Goal: Information Seeking & Learning: Understand process/instructions

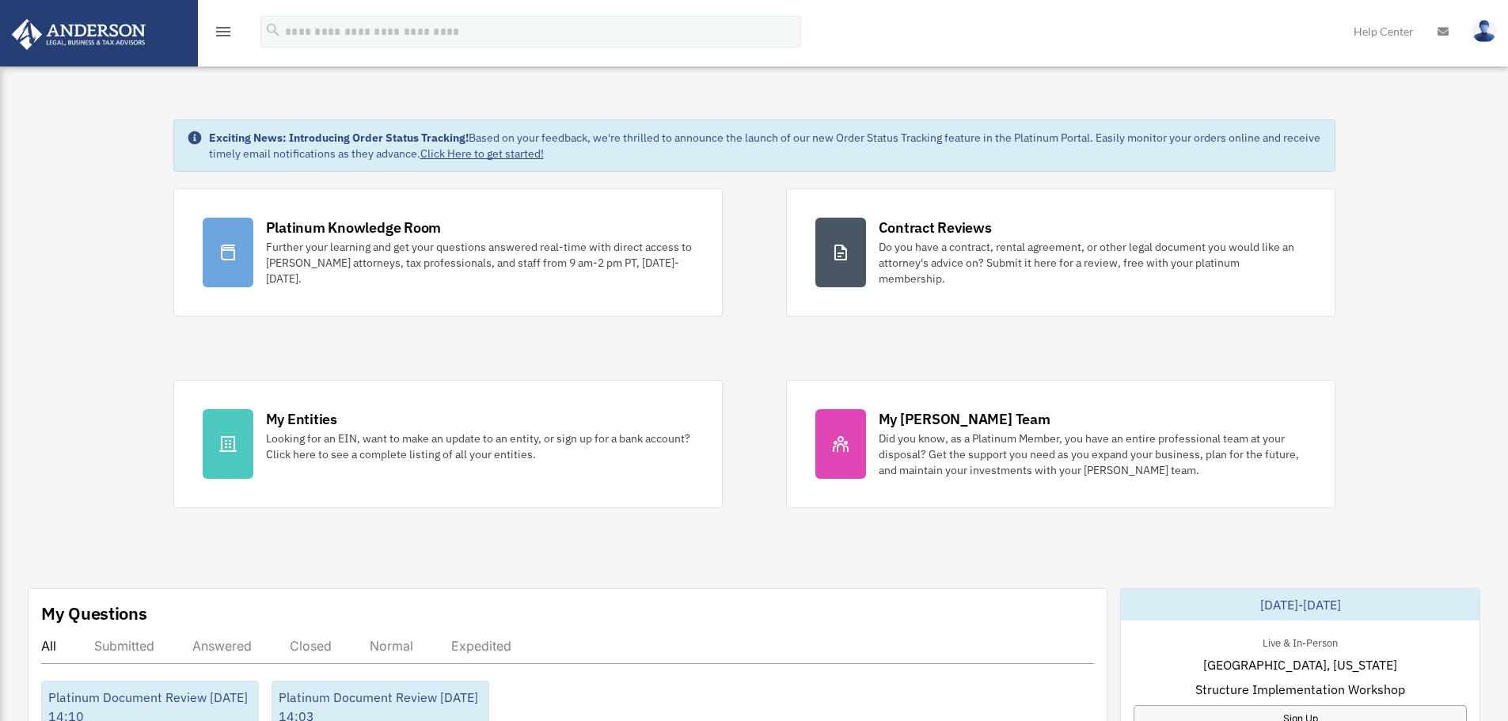
click at [222, 28] on icon "menu" at bounding box center [223, 31] width 19 height 19
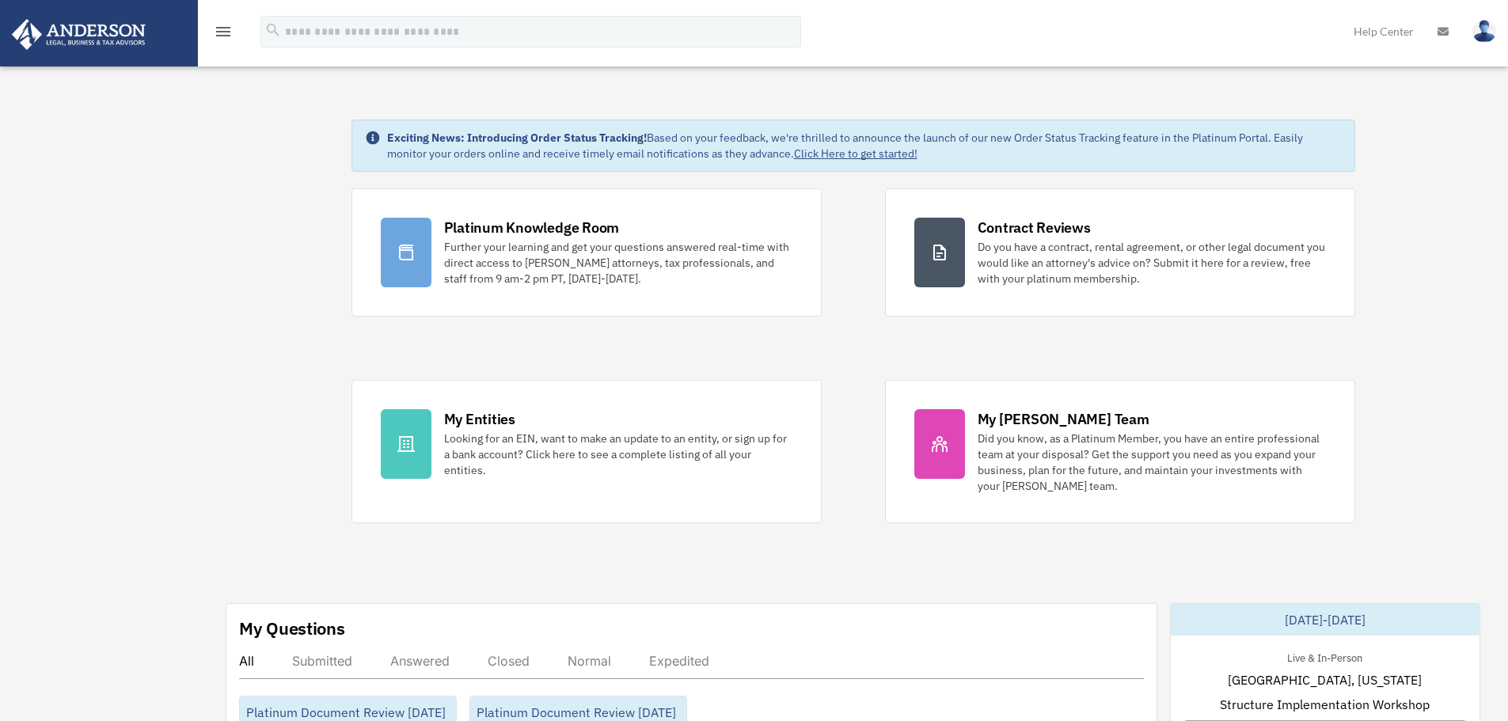
click at [222, 28] on icon "menu" at bounding box center [223, 31] width 19 height 19
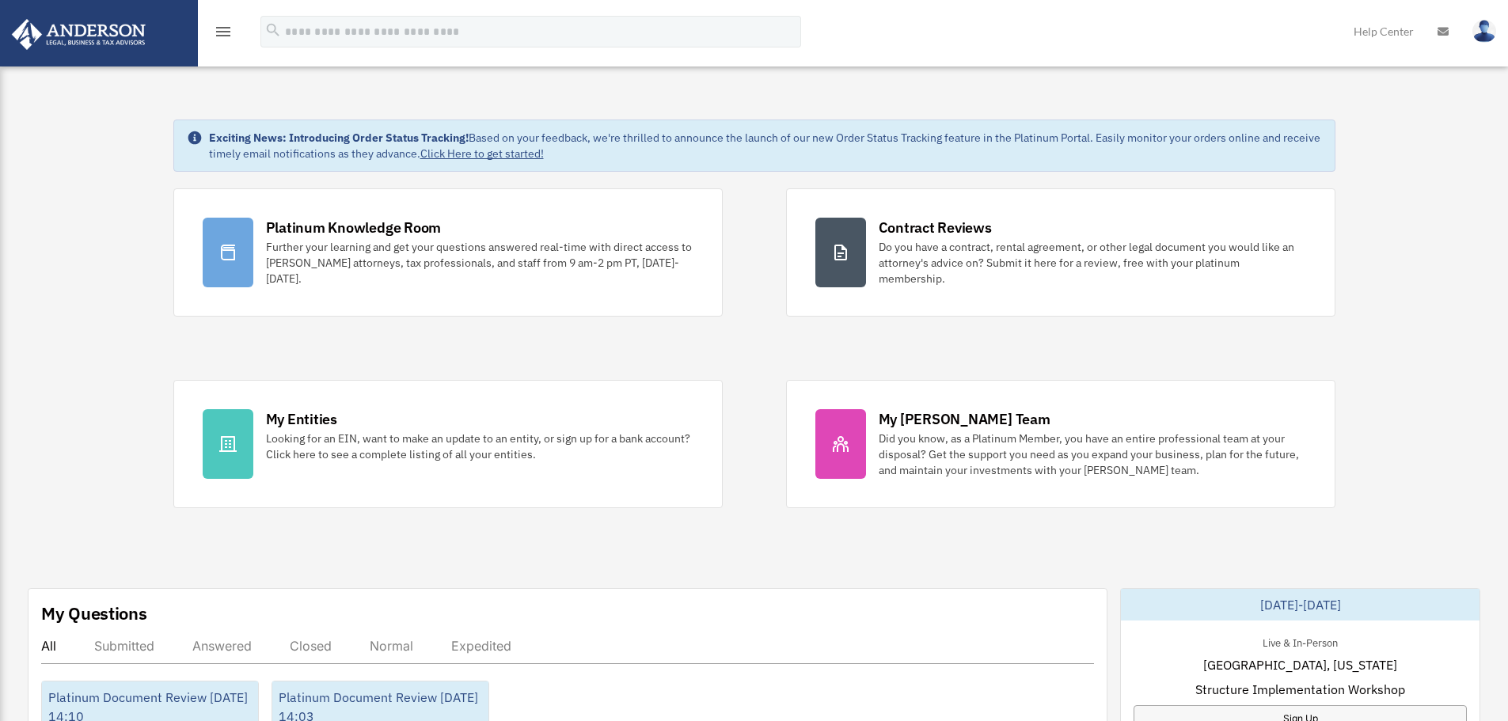
click at [219, 34] on icon "menu" at bounding box center [223, 31] width 19 height 19
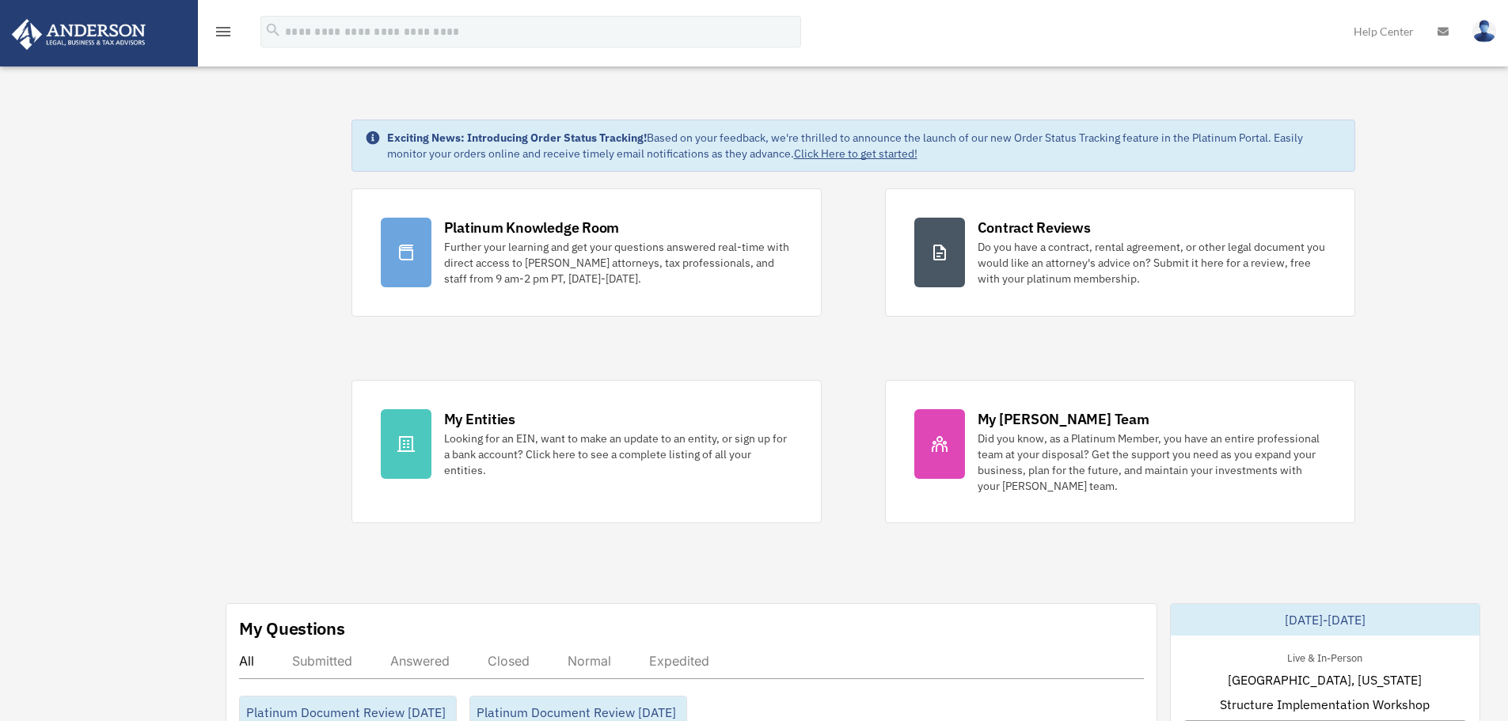
click at [109, 33] on img at bounding box center [78, 34] width 143 height 31
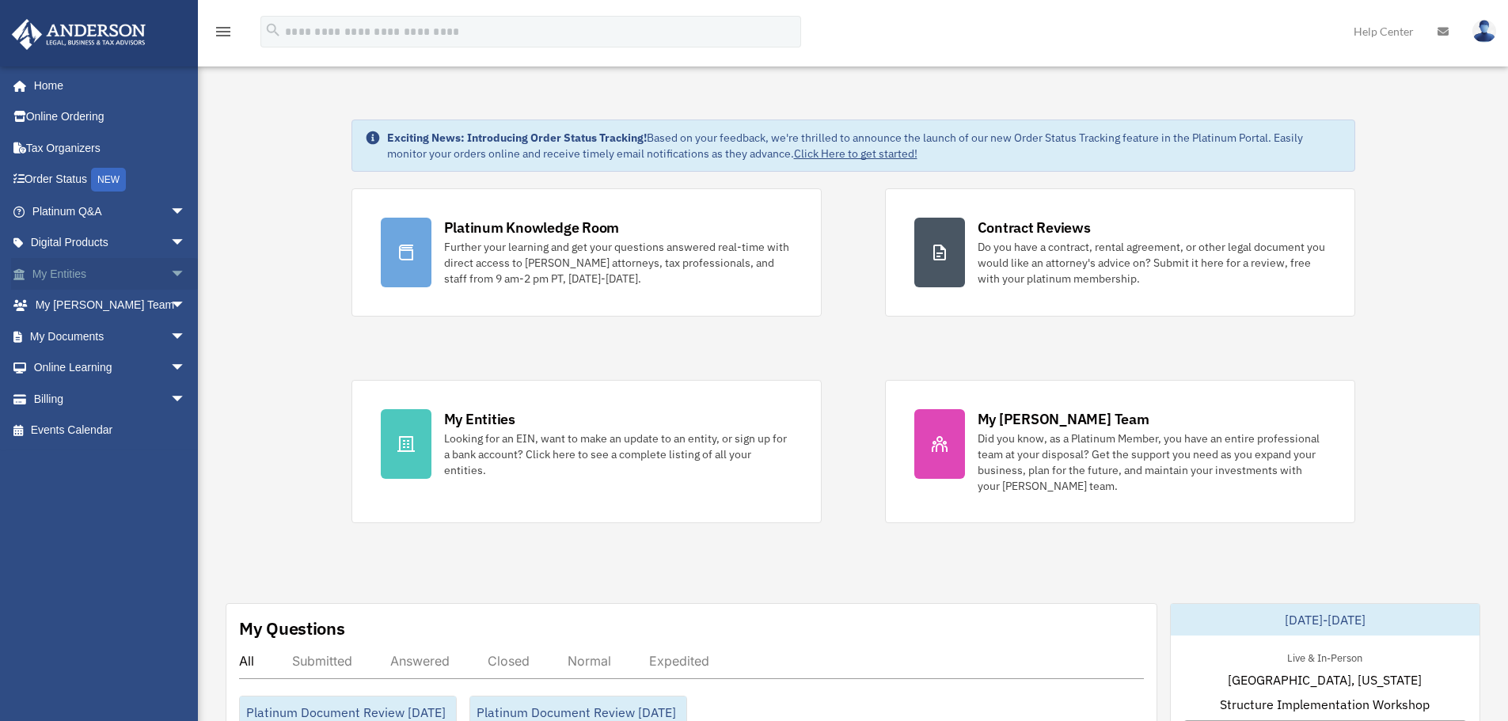
click at [170, 274] on span "arrow_drop_down" at bounding box center [186, 274] width 32 height 32
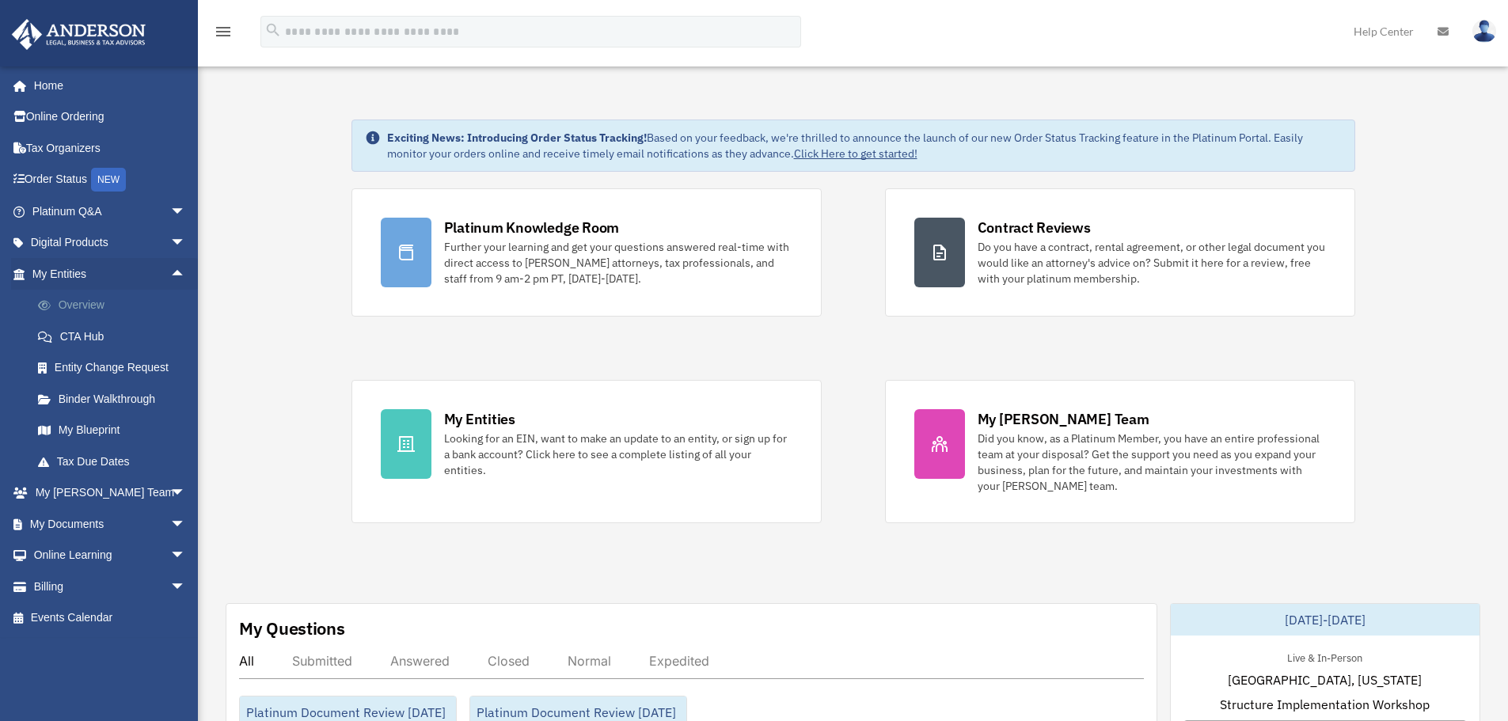
click at [93, 306] on link "Overview" at bounding box center [116, 306] width 188 height 32
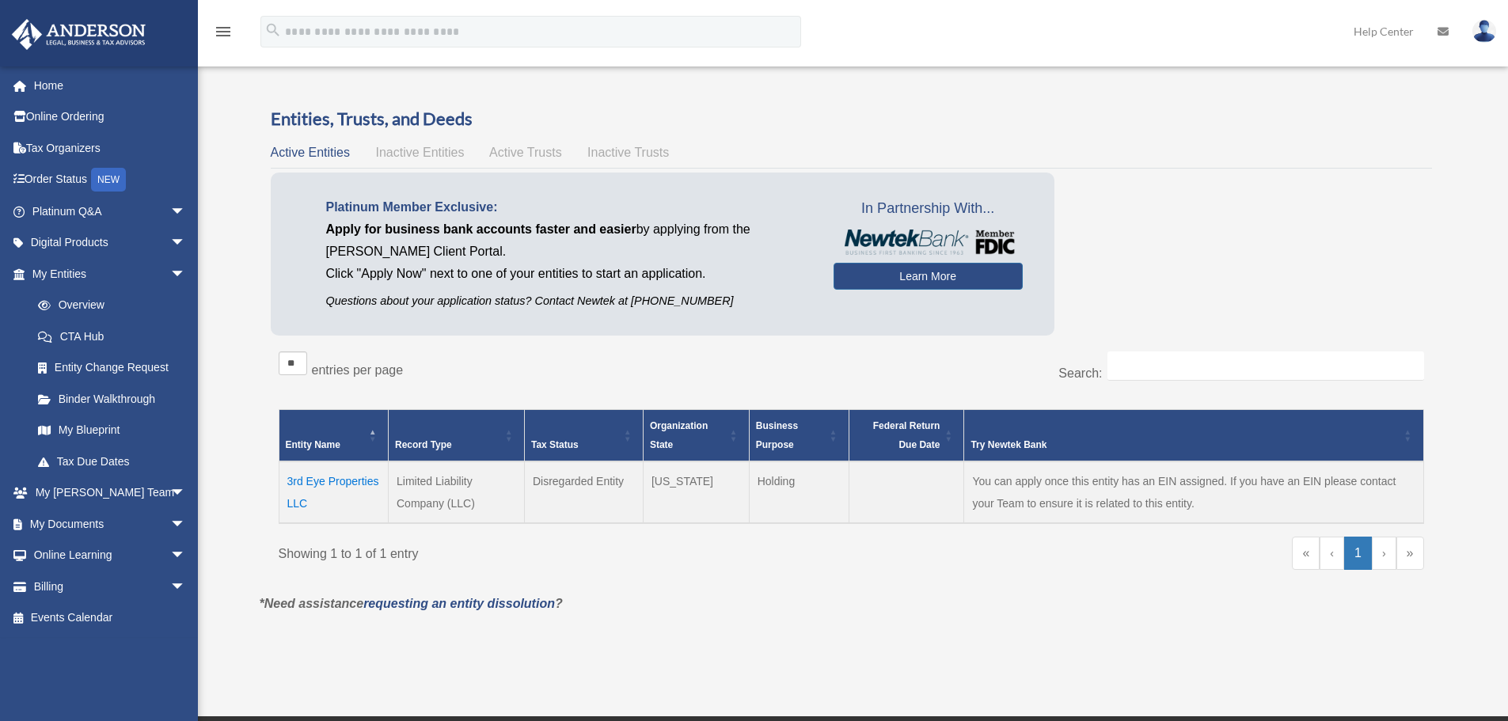
click at [1387, 554] on link "›" at bounding box center [1384, 553] width 25 height 33
click at [1004, 577] on div "« ‹ 1 › »" at bounding box center [1143, 561] width 561 height 48
drag, startPoint x: 332, startPoint y: 231, endPoint x: 417, endPoint y: 232, distance: 85.5
click at [417, 232] on span "Apply for business bank accounts faster and easier" at bounding box center [481, 228] width 310 height 13
click at [1199, 172] on div "Entities, Trusts, and Deeds Active Entities Inactive Entities Active Trusts Ina…" at bounding box center [851, 350] width 1161 height 487
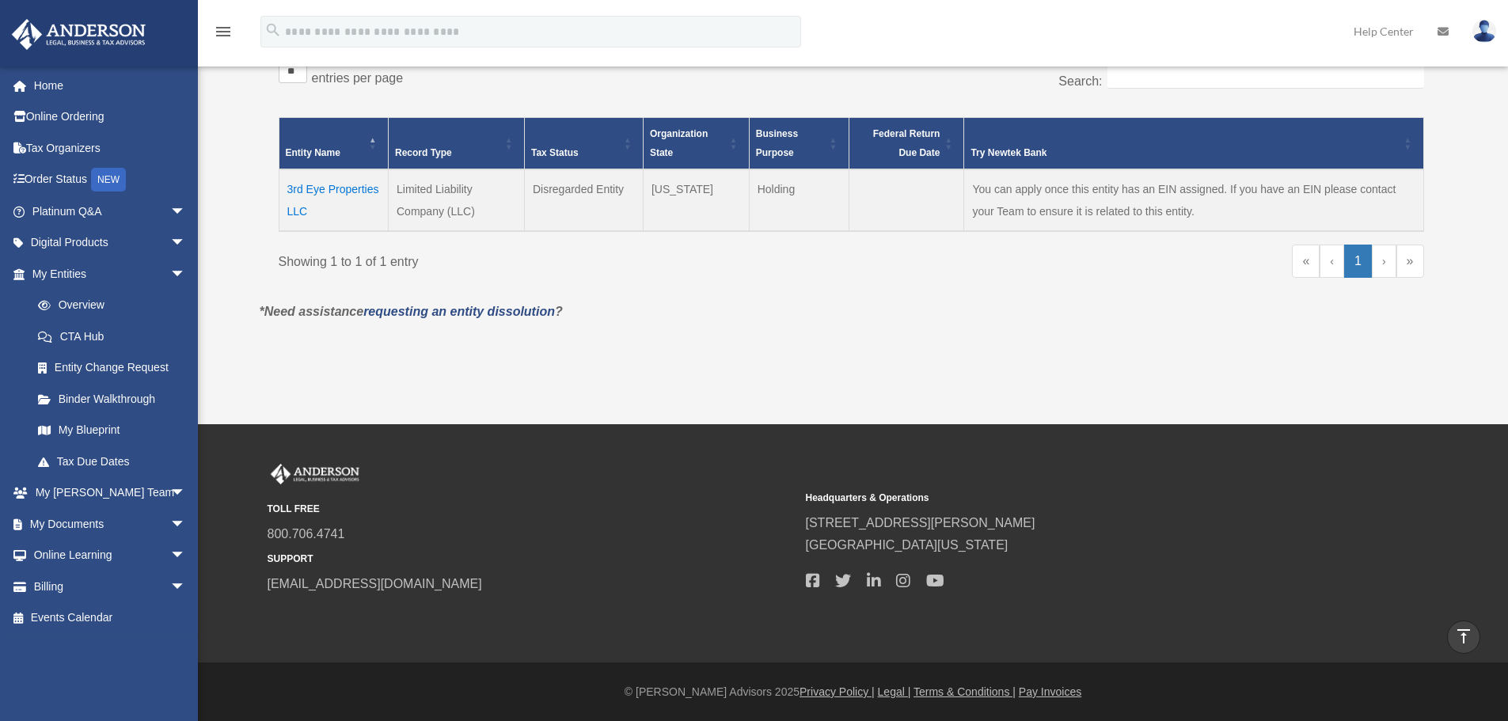
scroll to position [55, 0]
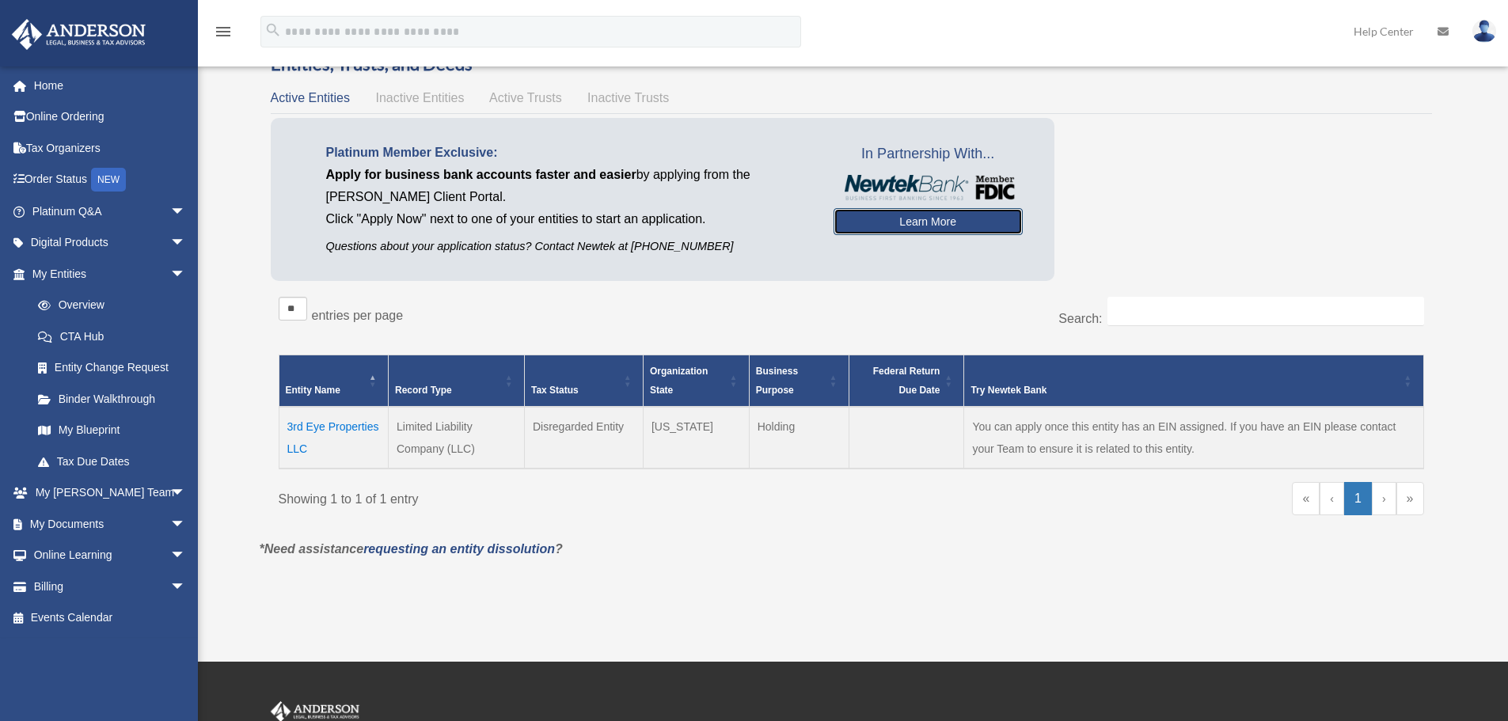
click at [920, 229] on link "Learn More" at bounding box center [927, 221] width 189 height 27
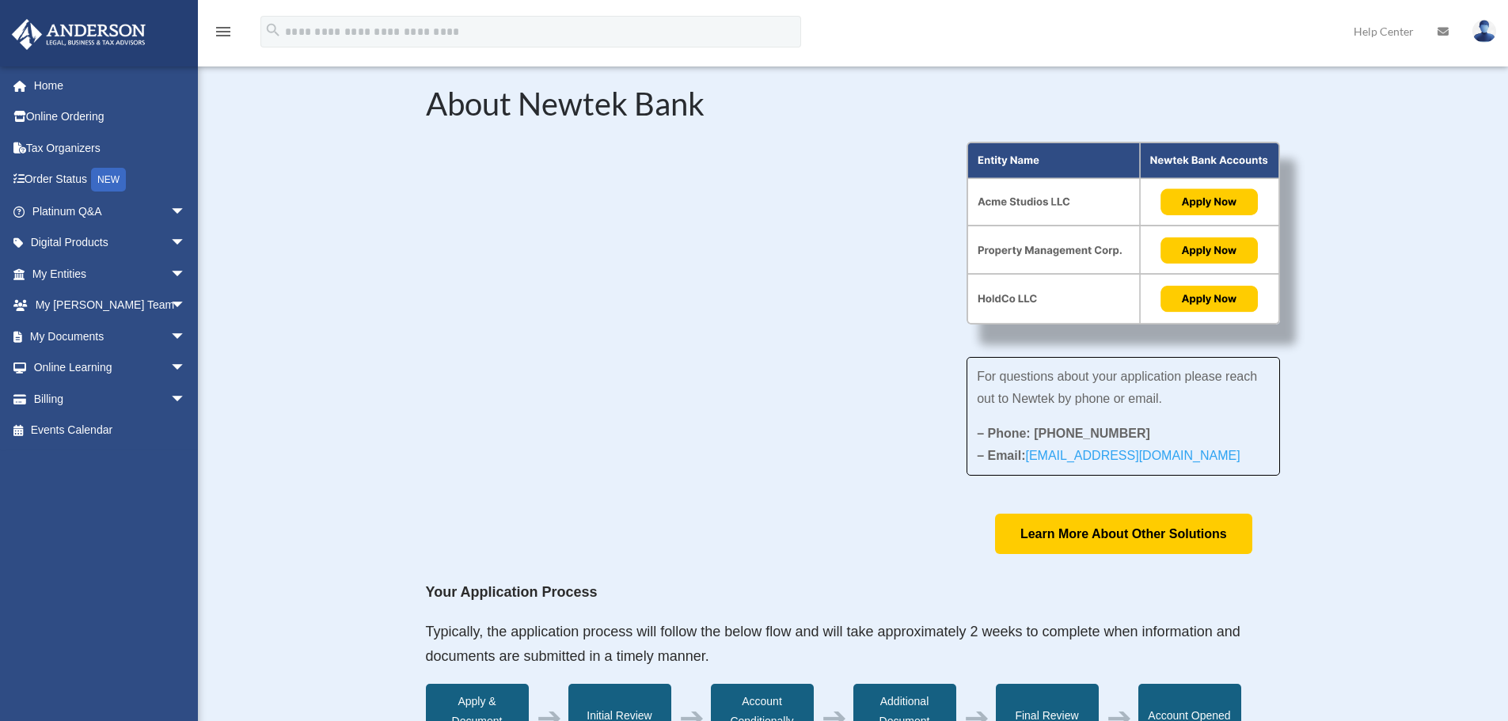
click at [1318, 353] on div "About Newtek Bank For questions about your application please reach out to Newt…" at bounding box center [853, 714] width 1310 height 1349
click at [1015, 302] on img at bounding box center [1122, 234] width 313 height 184
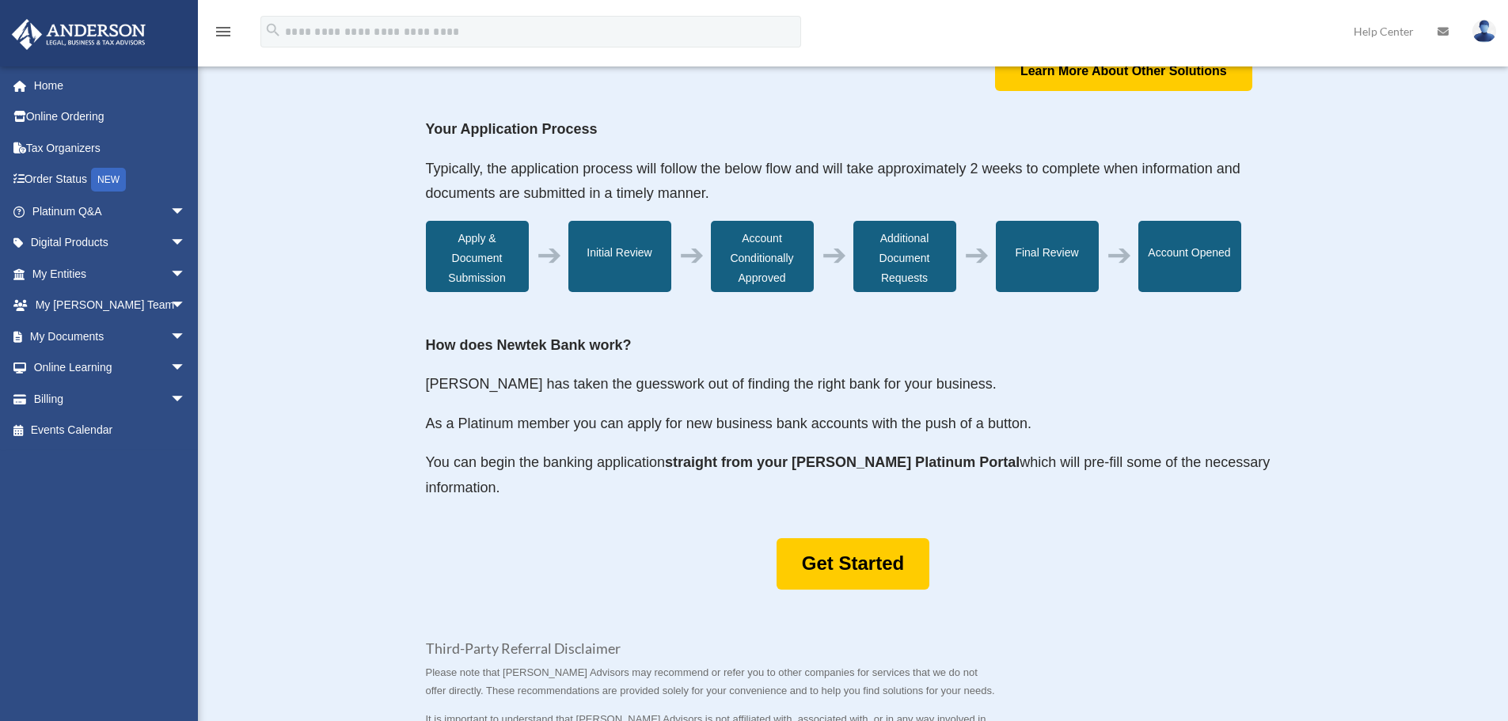
scroll to position [475, 0]
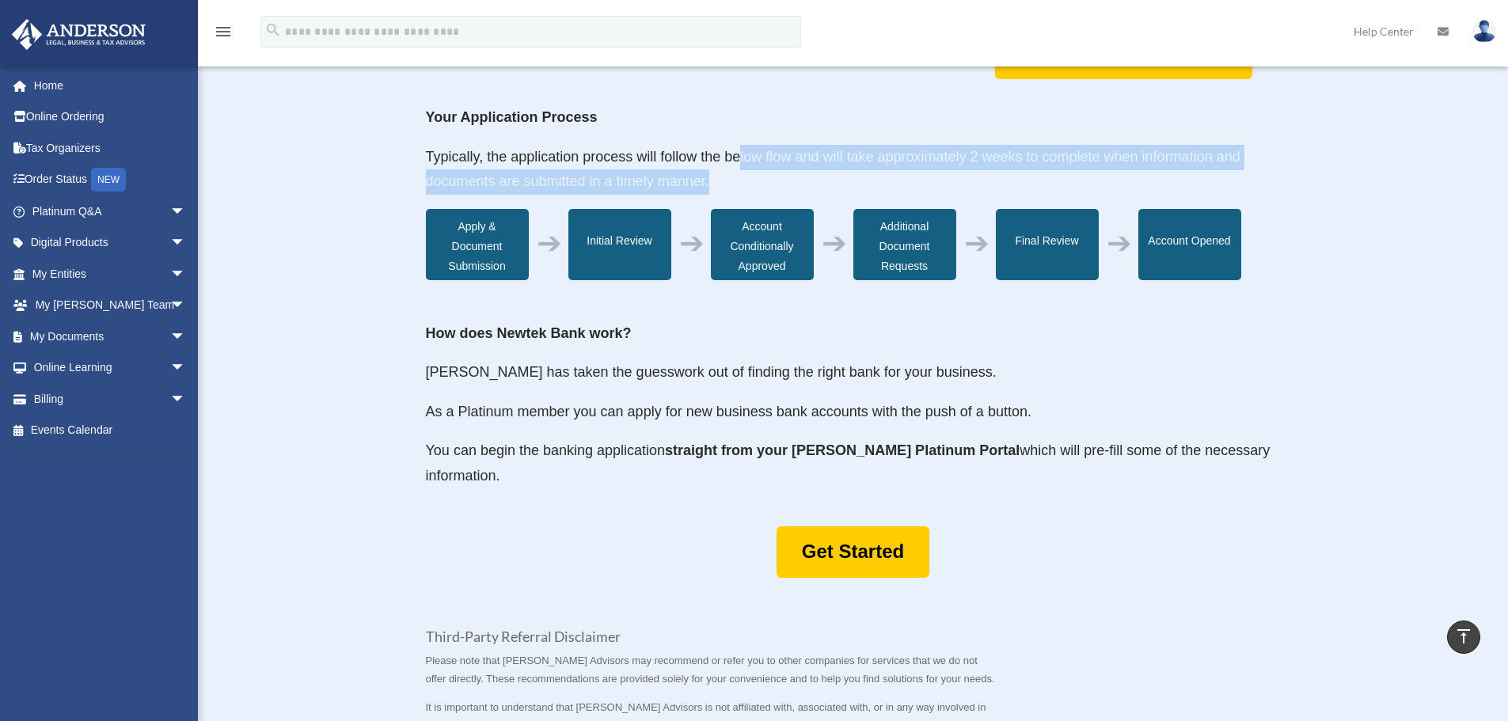
drag, startPoint x: 742, startPoint y: 163, endPoint x: 987, endPoint y: 176, distance: 245.7
click at [987, 176] on p "Typically, the application process will follow the below flow and will take app…" at bounding box center [853, 177] width 855 height 64
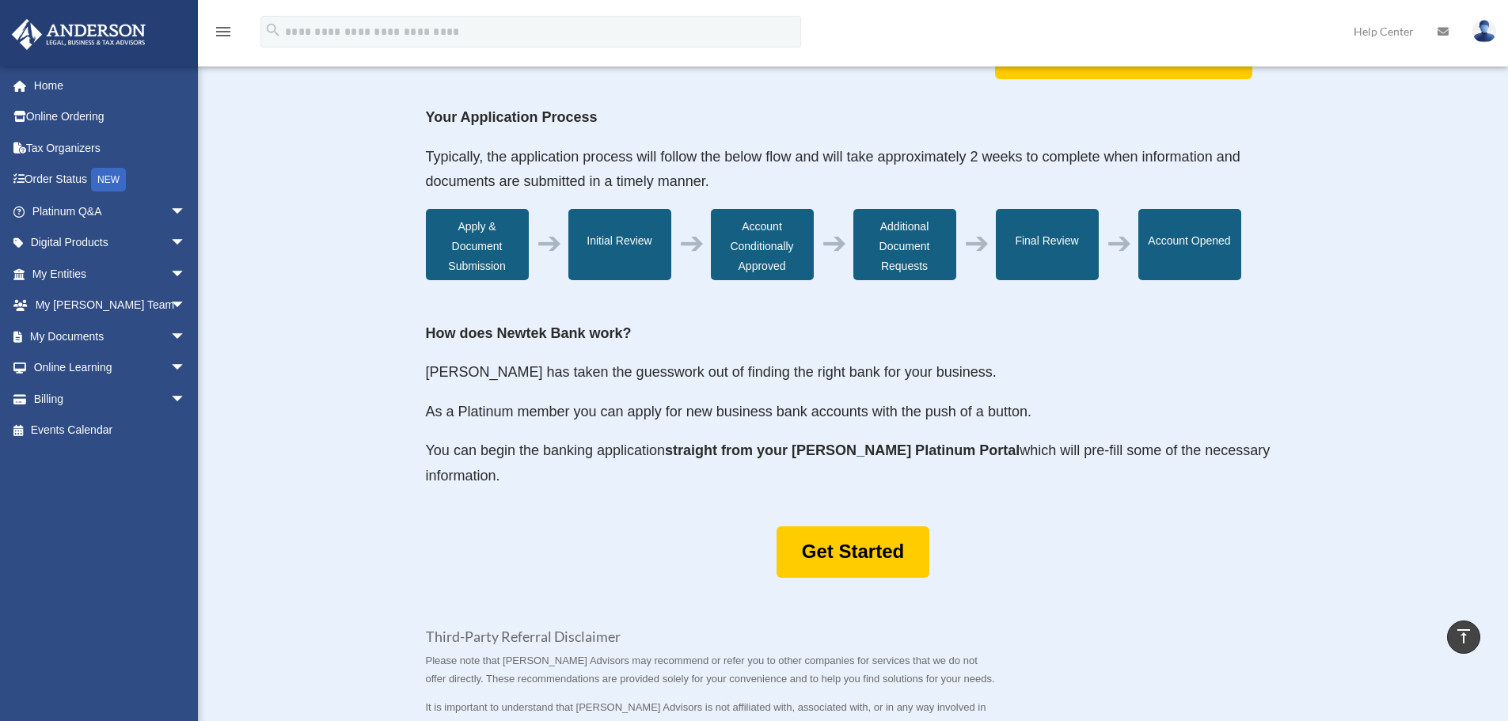
click at [736, 382] on p "Anderson has taken the guesswork out of finding the right bank for your busines…" at bounding box center [853, 380] width 855 height 40
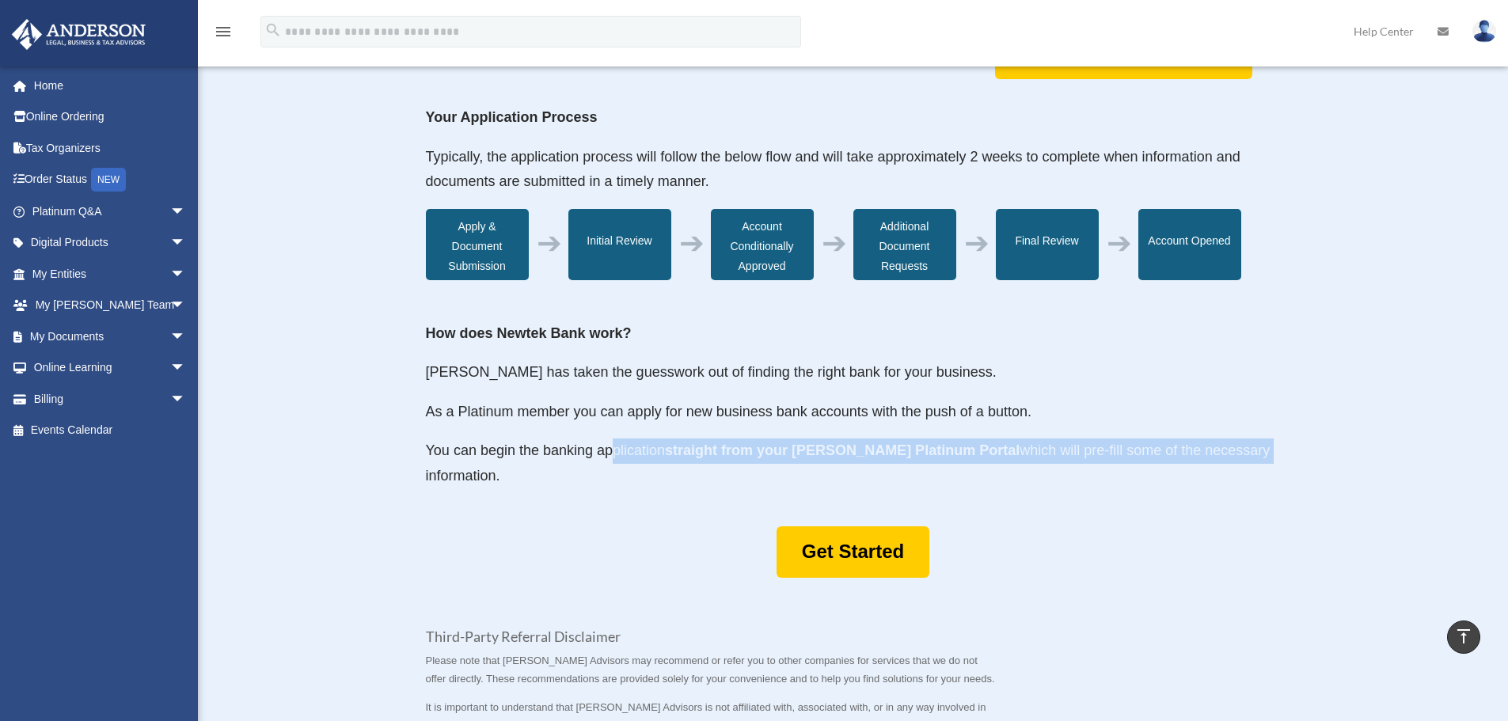
drag, startPoint x: 610, startPoint y: 453, endPoint x: 1228, endPoint y: 461, distance: 618.1
click at [1228, 461] on p "You can begin the banking application straight from your Anderson Platinum Port…" at bounding box center [853, 463] width 855 height 50
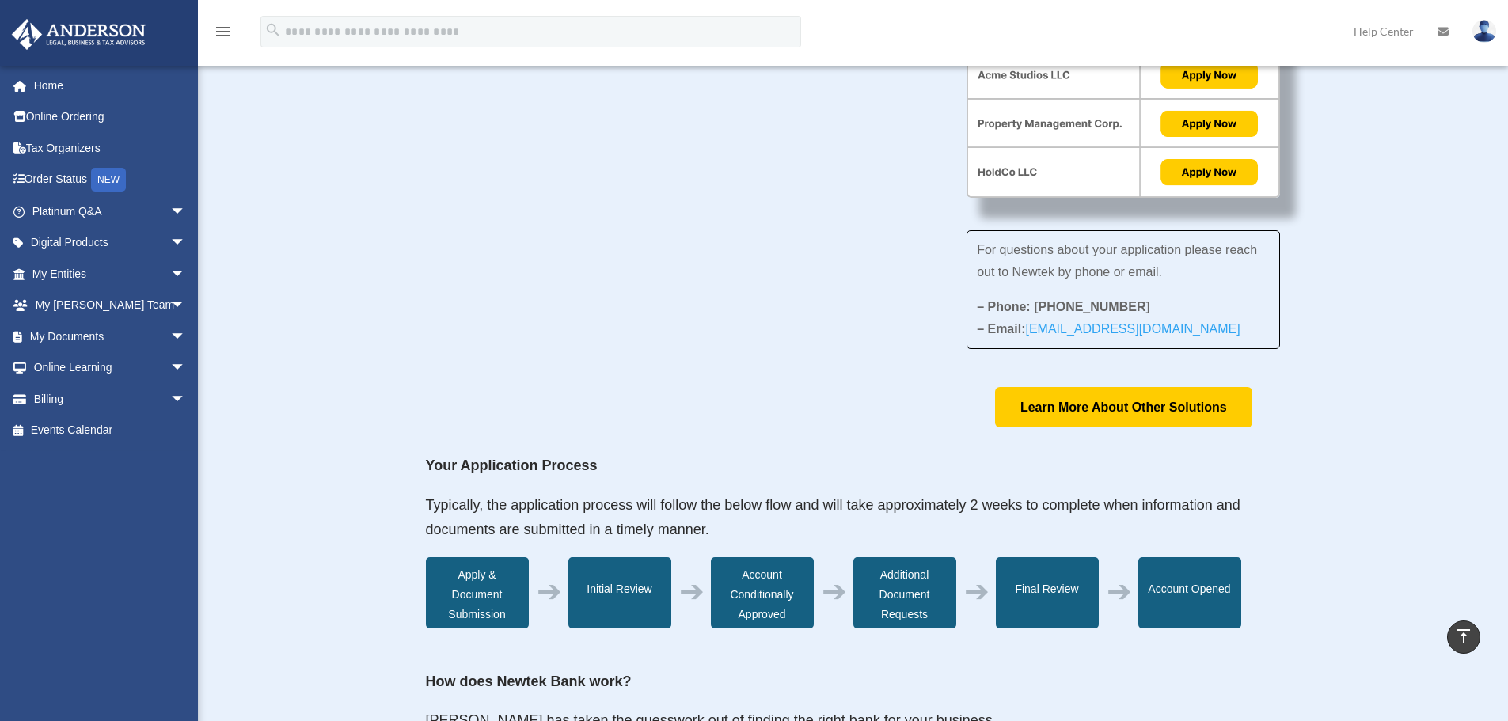
scroll to position [0, 0]
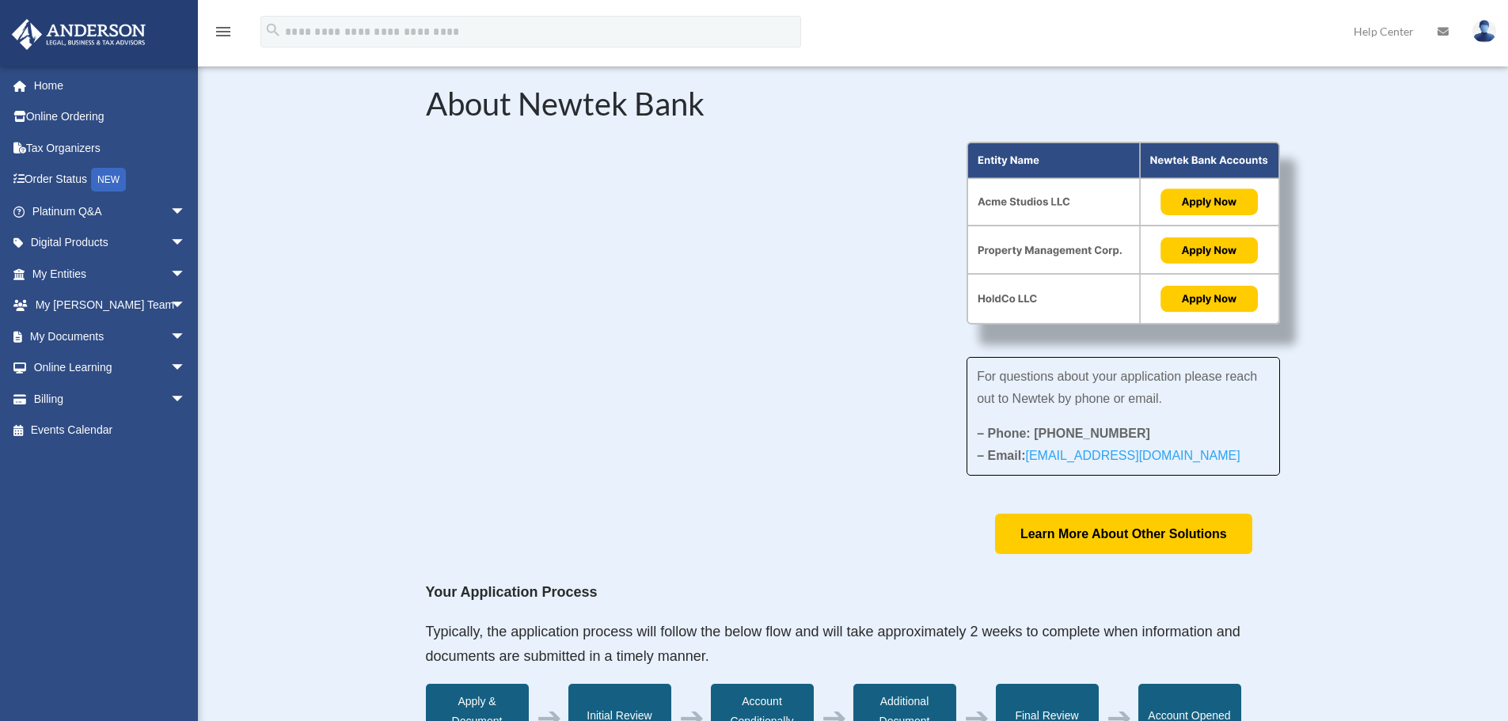
click at [1345, 434] on div "About Newtek Bank For questions about your application please reach out to Newt…" at bounding box center [853, 714] width 1310 height 1349
